Goal: Transaction & Acquisition: Purchase product/service

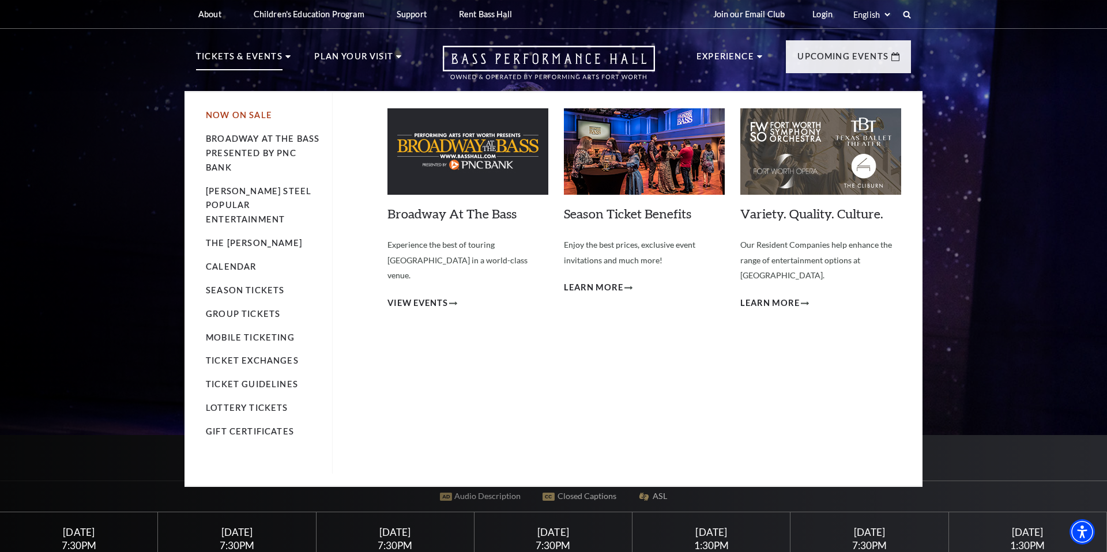
click at [267, 108] on ul "Now On Sale Broadway At The Bass presented by PNC Bank Irwin Steel Popular Ente…" at bounding box center [269, 283] width 127 height 381
click at [266, 112] on link "Now On Sale" at bounding box center [239, 115] width 66 height 10
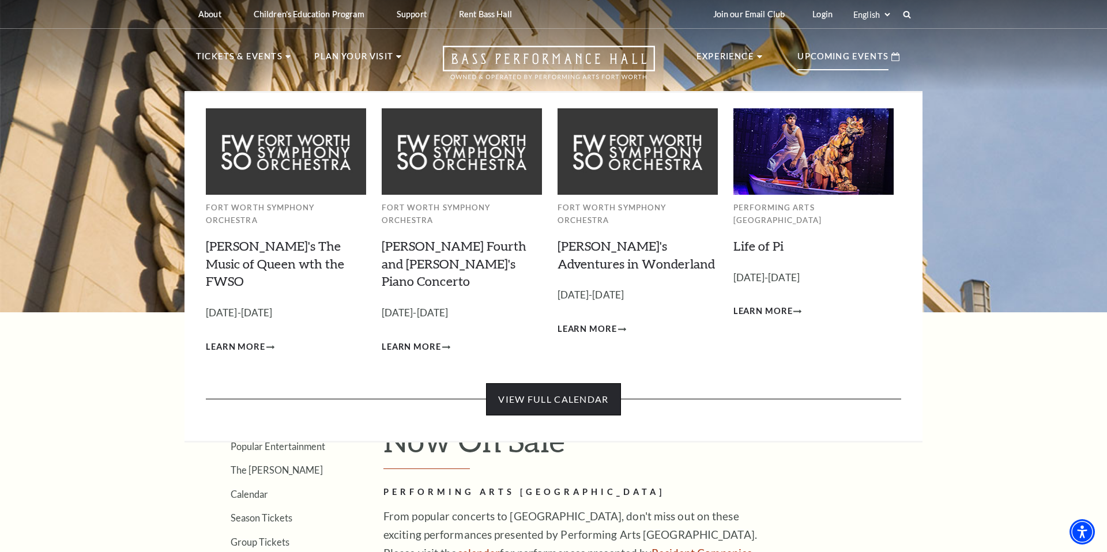
click at [517, 383] on link "View Full Calendar" at bounding box center [553, 399] width 134 height 32
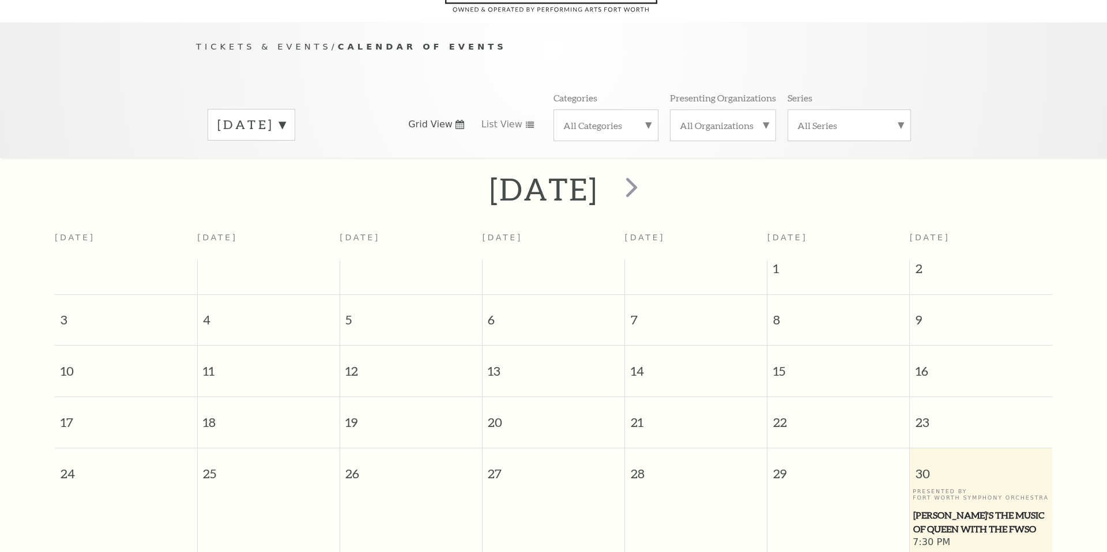
scroll to position [102, 0]
